Goal: Information Seeking & Learning: Learn about a topic

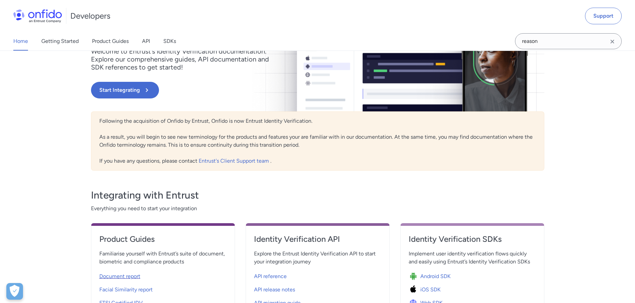
scroll to position [133, 0]
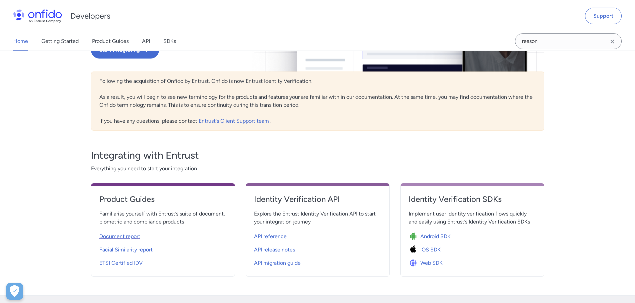
click at [109, 236] on span "Document report" at bounding box center [119, 237] width 41 height 8
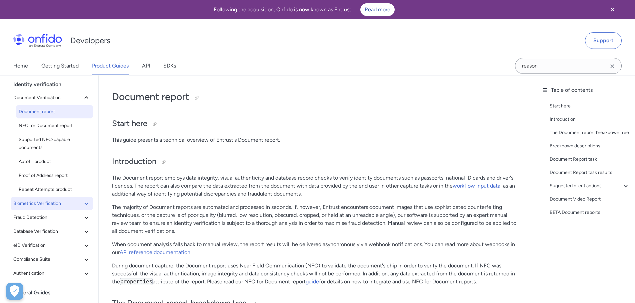
scroll to position [33, 0]
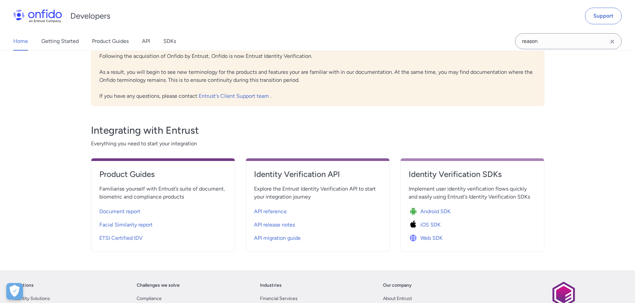
scroll to position [167, 0]
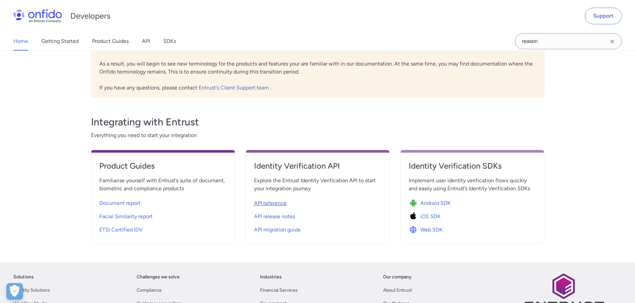
click at [270, 205] on span "API reference" at bounding box center [270, 204] width 33 height 8
select select "http"
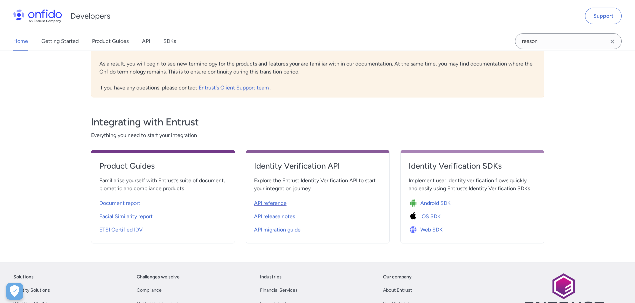
select select "http"
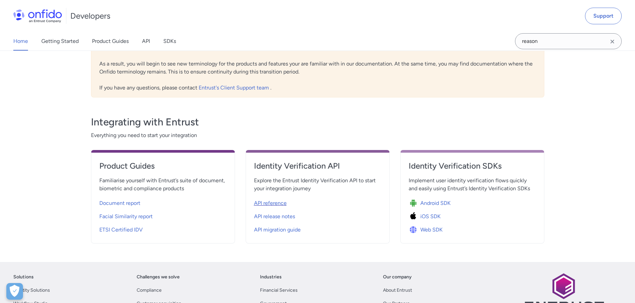
select select "http"
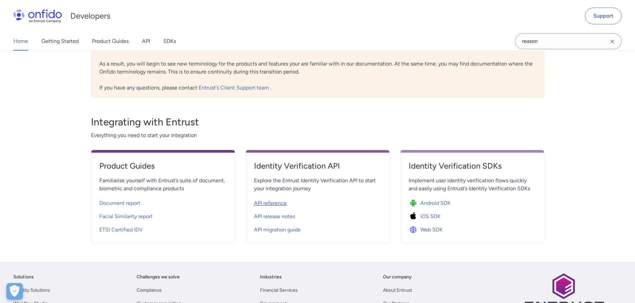
select select "http"
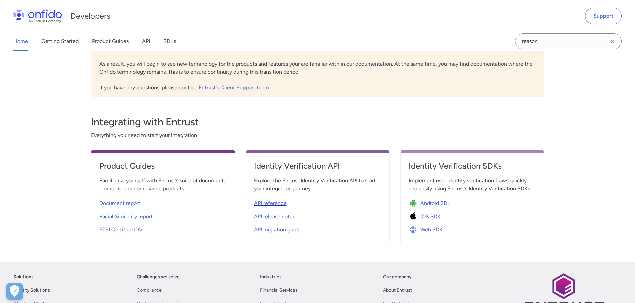
select select "http"
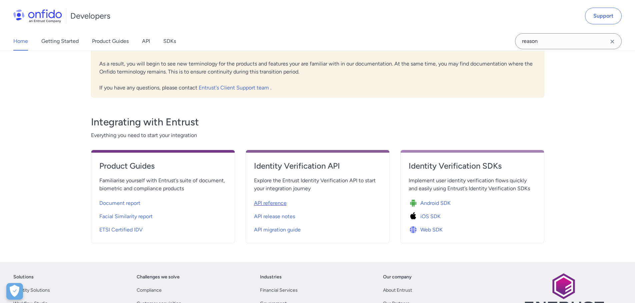
select select "http"
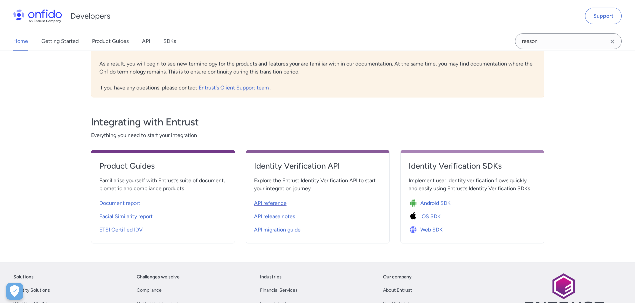
select select "http"
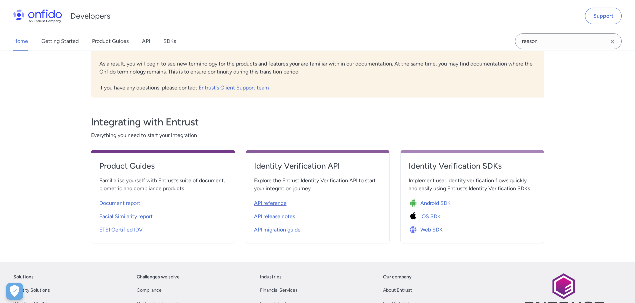
select select "http"
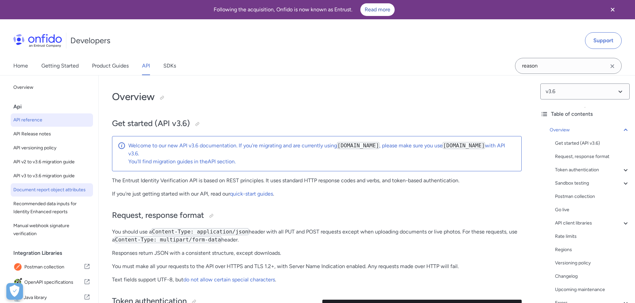
click at [36, 190] on span "Document report object attributes" at bounding box center [51, 190] width 77 height 8
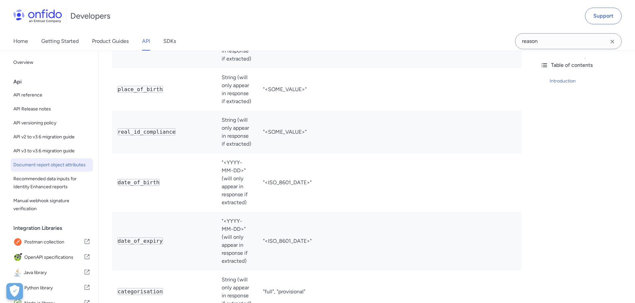
scroll to position [633, 0]
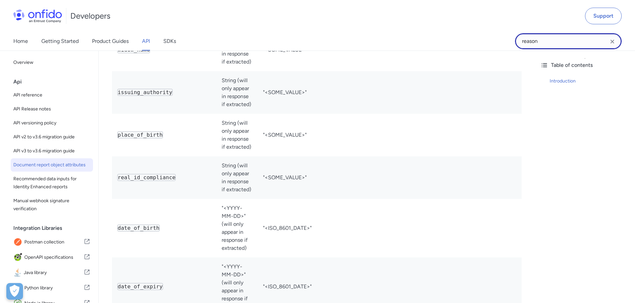
click at [550, 42] on input "reason" at bounding box center [568, 41] width 107 height 16
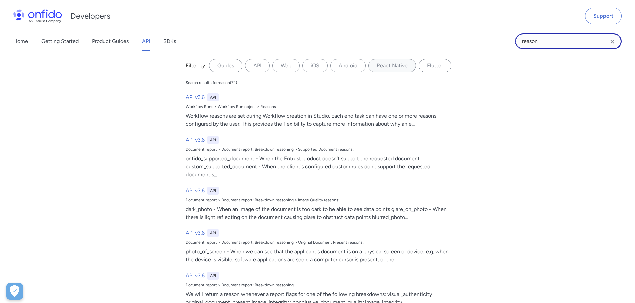
drag, startPoint x: 547, startPoint y: 40, endPoint x: 517, endPoint y: 48, distance: 30.9
click at [517, 48] on div "reason" at bounding box center [568, 41] width 107 height 16
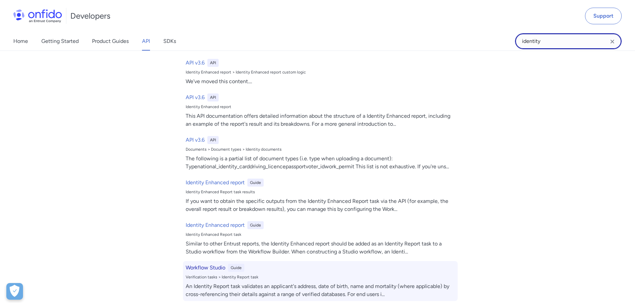
scroll to position [0, 0]
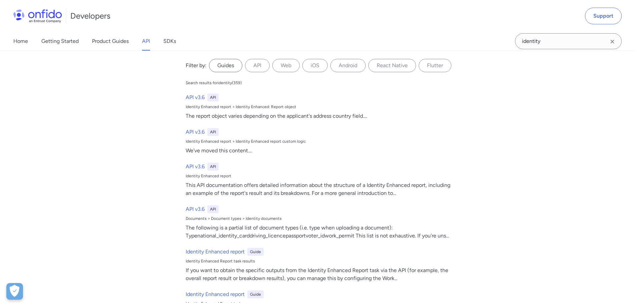
click at [222, 69] on label "Guides" at bounding box center [225, 65] width 33 height 13
click at [0, 0] on input "Guides" at bounding box center [0, 0] width 0 height 0
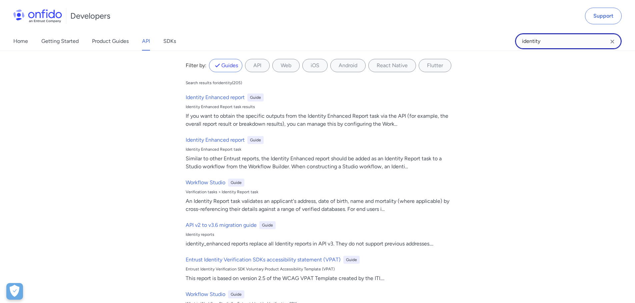
click at [544, 41] on input "identity" at bounding box center [568, 41] width 107 height 16
drag, startPoint x: 544, startPoint y: 41, endPoint x: 496, endPoint y: 44, distance: 47.8
click at [496, 44] on div "Home Getting Started Product Guides API SDKs identity identity Filter by: Guide…" at bounding box center [317, 41] width 635 height 19
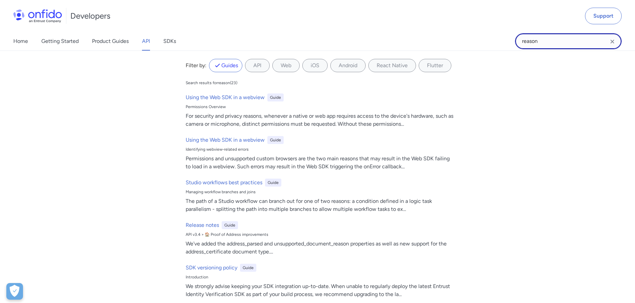
drag, startPoint x: 540, startPoint y: 44, endPoint x: 507, endPoint y: 45, distance: 33.7
click at [507, 45] on div "Home Getting Started Product Guides API SDKs reason reason Filter by: Guides AP…" at bounding box center [317, 41] width 635 height 19
paste input "age_validati"
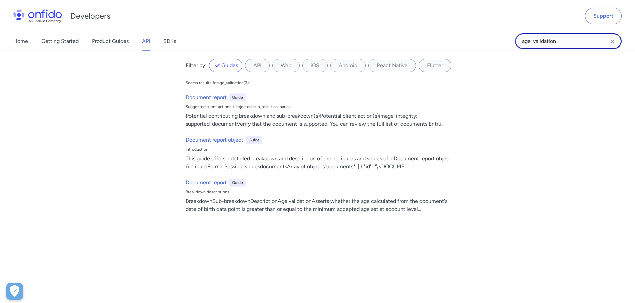
type input "age_validation"
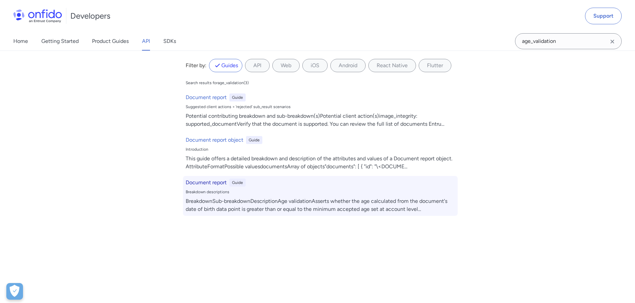
click at [206, 202] on div "BreakdownSub-breakdownDescriptionAge validationAsserts whether the age calculat…" at bounding box center [320, 206] width 269 height 16
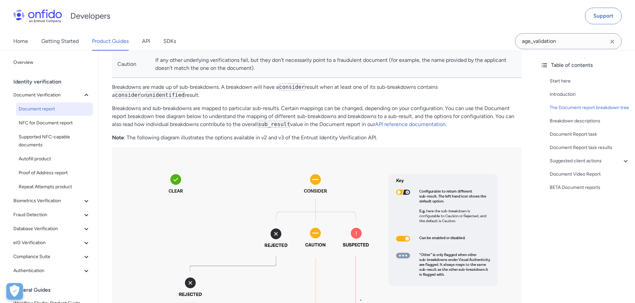
scroll to position [400, 0]
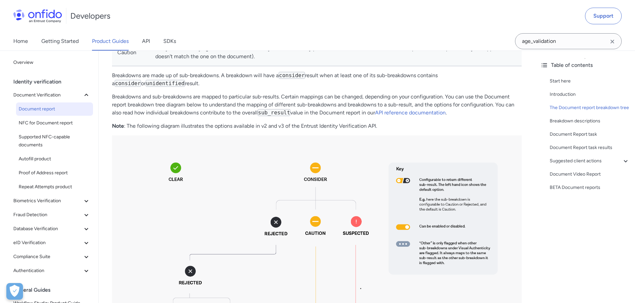
click at [334, 96] on p "Breakdowns and sub-breakdowns are mapped to particular sub-results. Certain map…" at bounding box center [316, 105] width 409 height 24
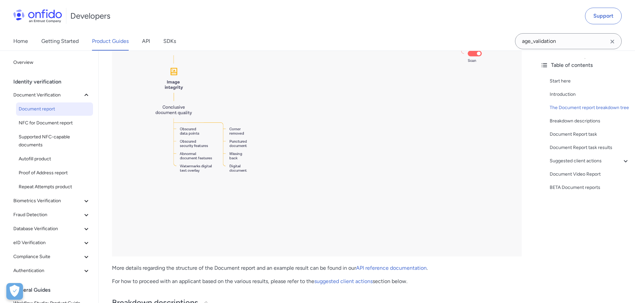
scroll to position [1566, 0]
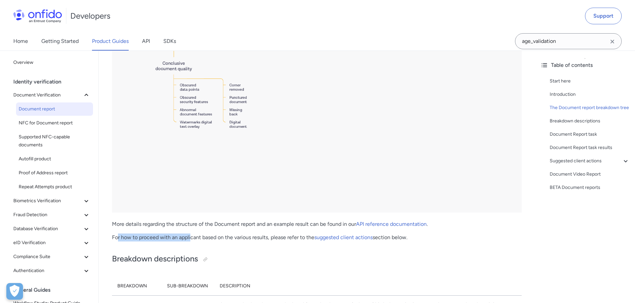
drag, startPoint x: 118, startPoint y: 238, endPoint x: 191, endPoint y: 231, distance: 73.3
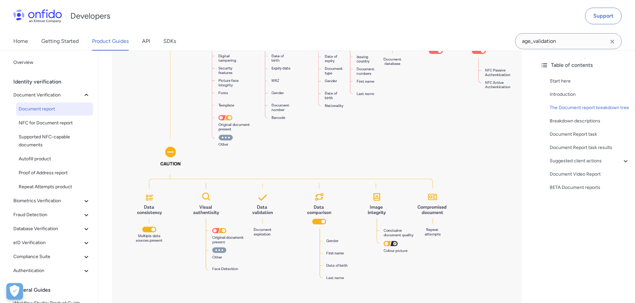
scroll to position [899, 0]
